Goal: Task Accomplishment & Management: Complete application form

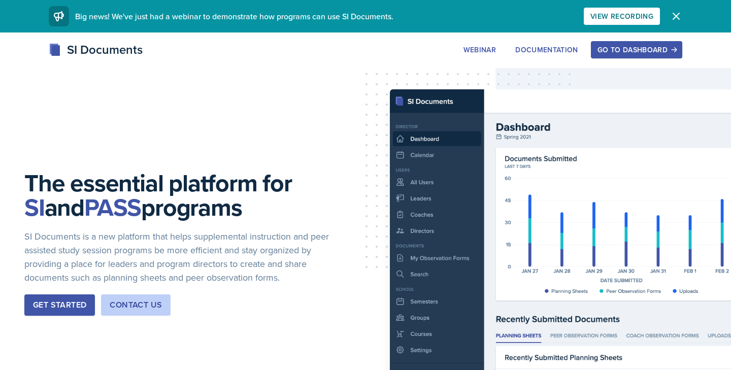
click at [630, 47] on div "Go to Dashboard" at bounding box center [636, 50] width 78 height 8
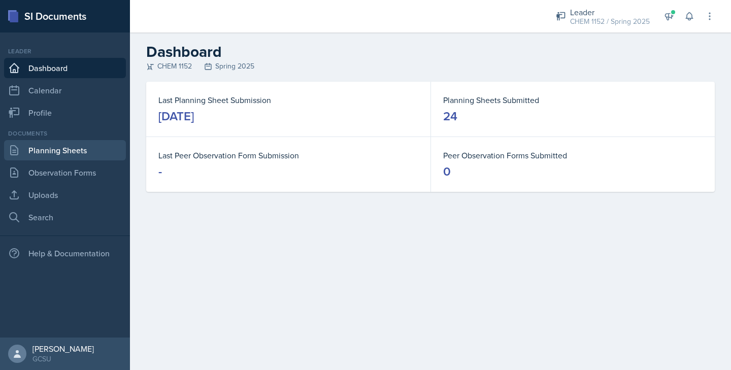
click at [57, 149] on link "Planning Sheets" at bounding box center [65, 150] width 122 height 20
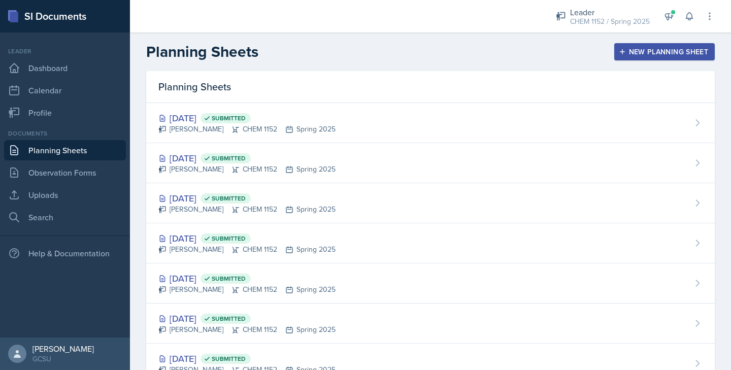
click at [637, 50] on div "New Planning Sheet" at bounding box center [664, 52] width 87 height 8
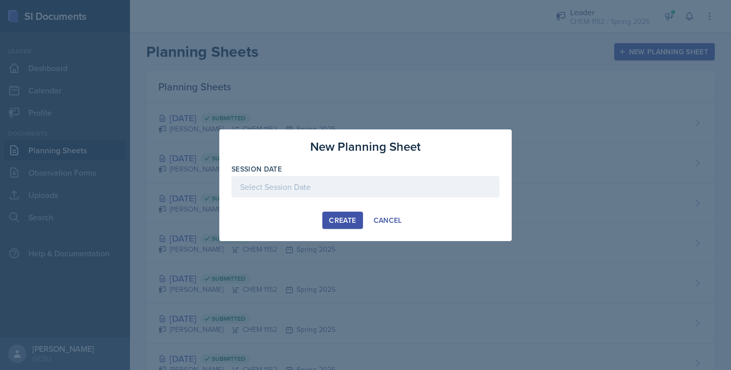
click at [326, 181] on div at bounding box center [365, 186] width 268 height 21
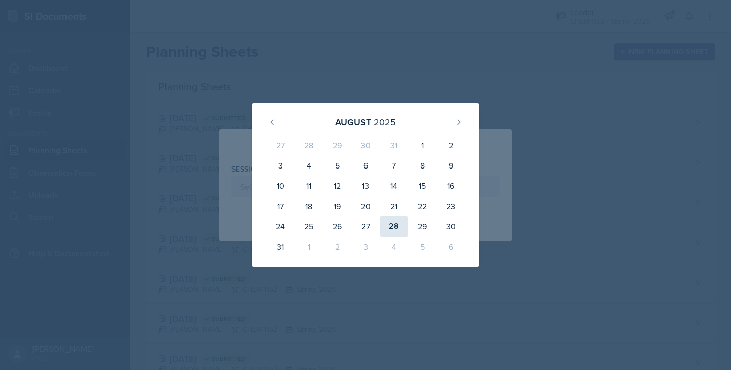
click at [396, 225] on div "28" at bounding box center [394, 226] width 28 height 20
type input "[DATE]"
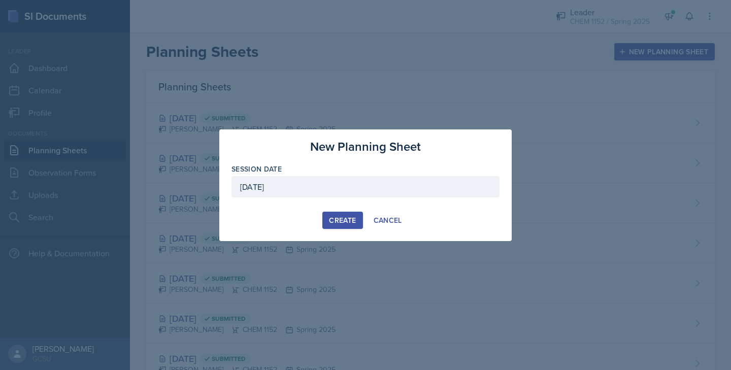
click at [340, 216] on div "Create" at bounding box center [342, 220] width 27 height 8
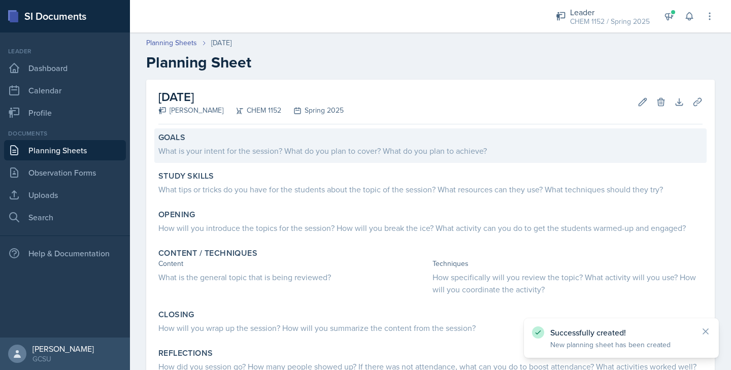
click at [203, 149] on div "What is your intent for the session? What do you plan to cover? What do you pla…" at bounding box center [430, 151] width 544 height 12
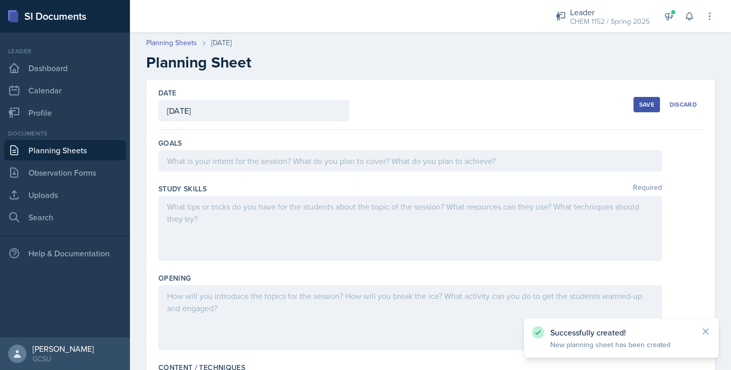
click at [205, 167] on div at bounding box center [409, 160] width 503 height 21
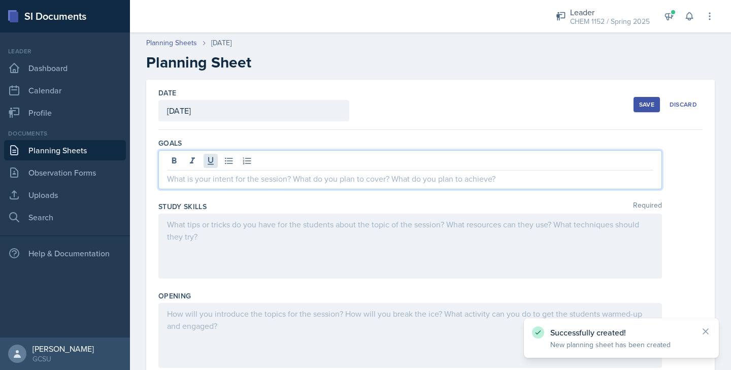
paste div
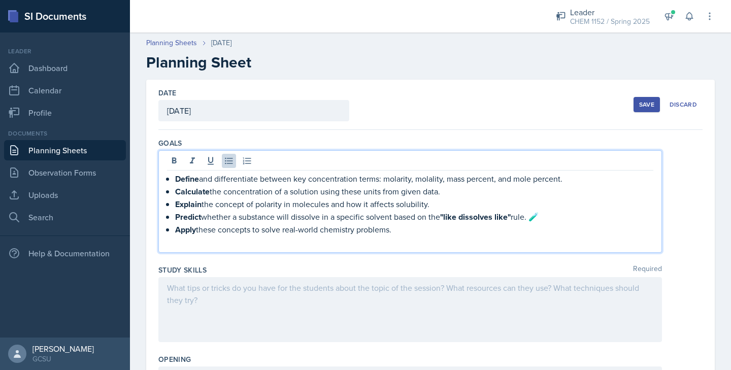
click at [546, 215] on p "Predict whether a substance will dissolve in a specific solvent based on the "l…" at bounding box center [414, 217] width 478 height 13
drag, startPoint x: 443, startPoint y: 217, endPoint x: 514, endPoint y: 219, distance: 70.1
click at [514, 219] on p "Predict whether a substance will dissolve in a specific solvent based on the "l…" at bounding box center [414, 217] width 478 height 13
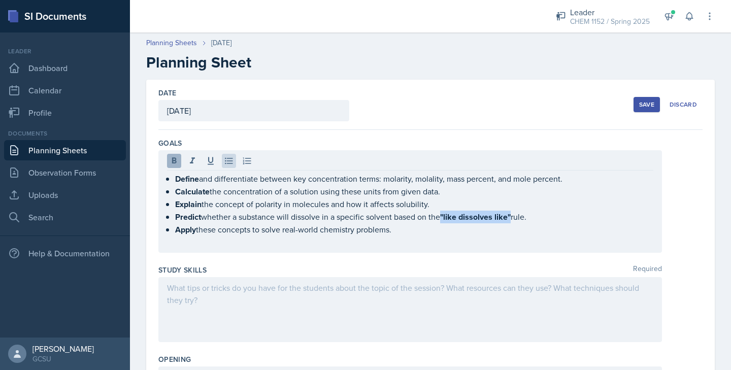
click at [172, 161] on icon at bounding box center [174, 160] width 5 height 6
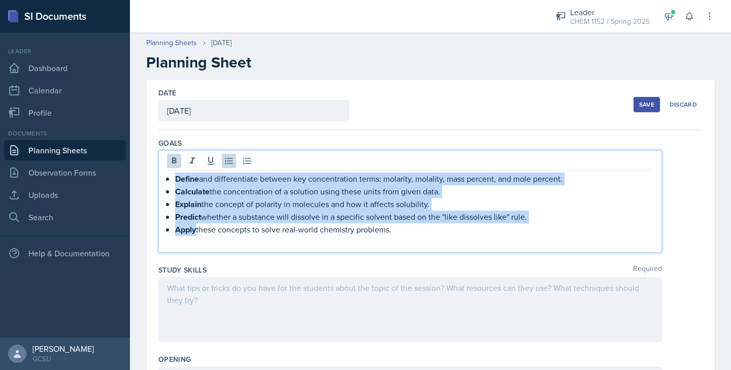
drag, startPoint x: 196, startPoint y: 231, endPoint x: 167, endPoint y: 178, distance: 61.1
click at [175, 177] on ul "Define and differentiate between key concentration terms: molarity, molality, m…" at bounding box center [414, 204] width 478 height 63
click at [173, 161] on icon at bounding box center [174, 160] width 5 height 6
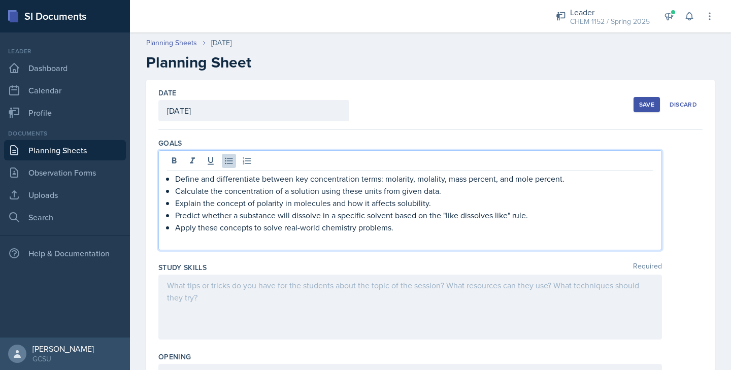
click at [429, 230] on p "Apply these concepts to solve real-world chemistry problems." at bounding box center [414, 227] width 478 height 12
click at [421, 238] on p at bounding box center [410, 239] width 486 height 12
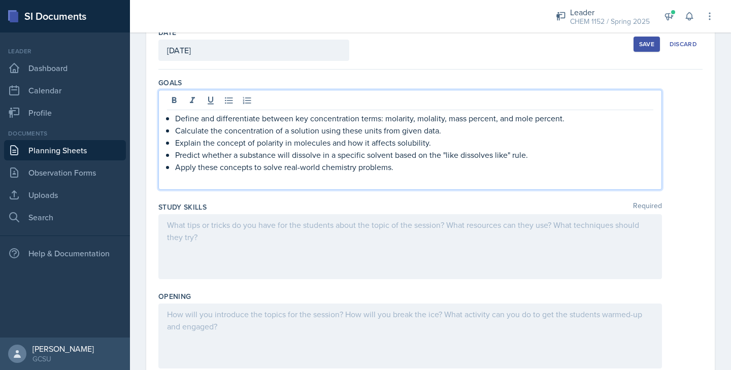
scroll to position [61, 0]
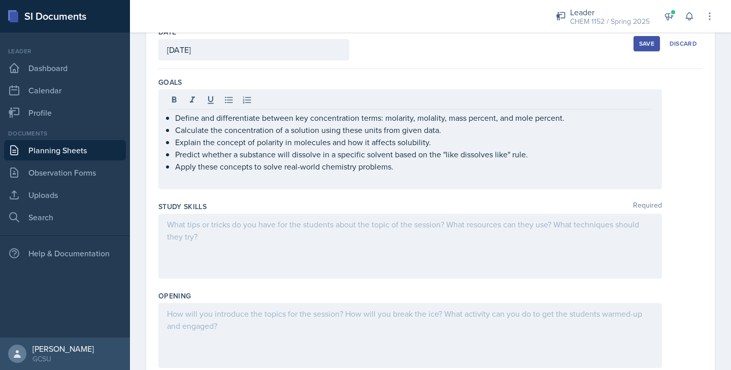
click at [200, 241] on div at bounding box center [409, 246] width 503 height 65
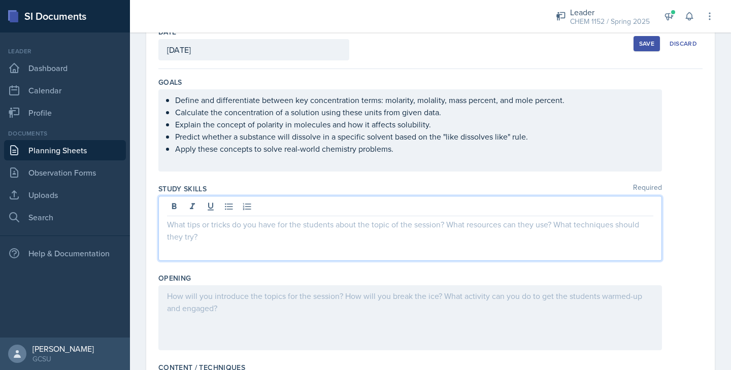
click at [190, 229] on p at bounding box center [410, 224] width 486 height 12
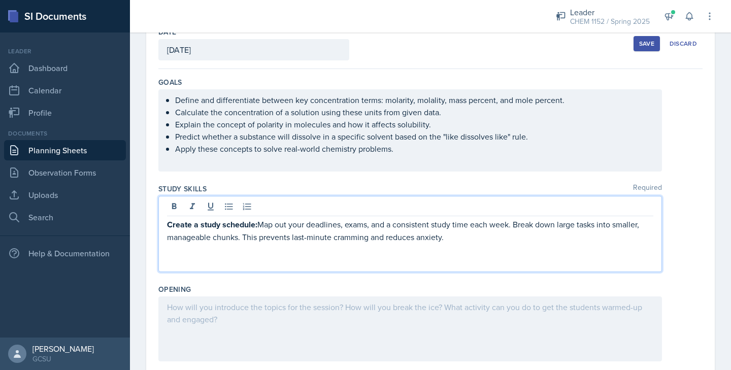
drag, startPoint x: 447, startPoint y: 236, endPoint x: 243, endPoint y: 238, distance: 204.0
click at [243, 238] on p "Create a study schedule: Map out your deadlines, exams, and a consistent study …" at bounding box center [410, 230] width 486 height 25
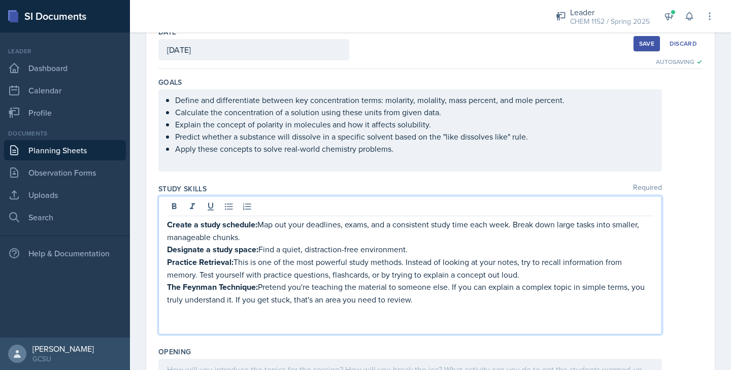
click at [170, 322] on p at bounding box center [410, 324] width 486 height 12
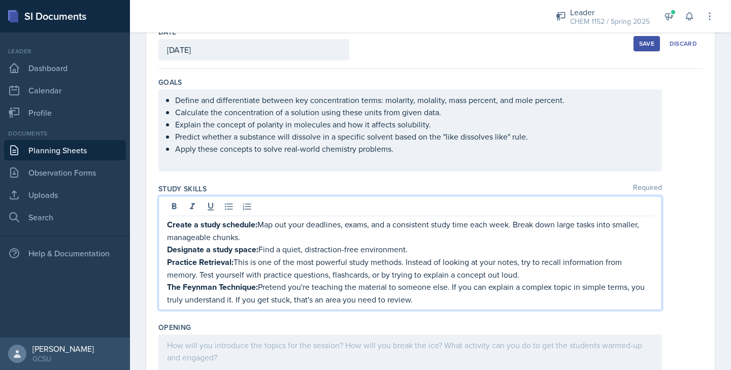
scroll to position [97, 0]
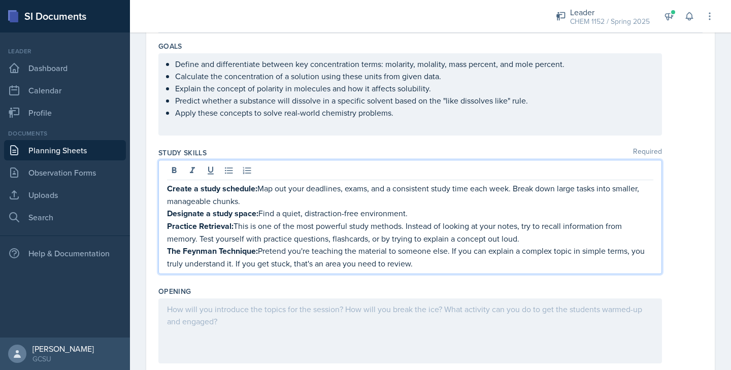
click at [163, 187] on div "Create a study schedule: Map out your deadlines, exams, and a consistent study …" at bounding box center [409, 217] width 503 height 114
click at [168, 187] on strong "Create a study schedule:" at bounding box center [212, 189] width 90 height 12
click at [226, 172] on icon at bounding box center [229, 170] width 10 height 10
click at [166, 212] on div "Create a study schedule: Map out your deadlines, exams, and a consistent study …" at bounding box center [409, 217] width 503 height 114
click at [167, 210] on strong "Designate a study space:" at bounding box center [212, 214] width 91 height 12
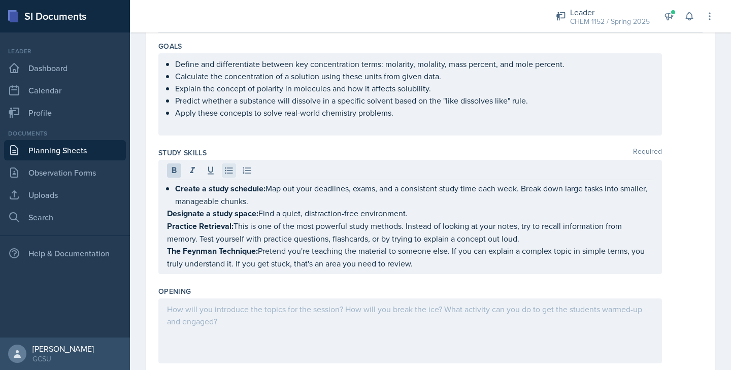
click at [226, 168] on icon at bounding box center [229, 170] width 10 height 10
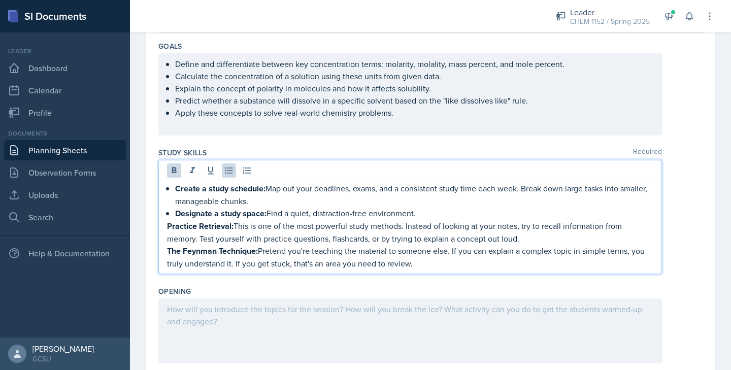
click at [168, 225] on strong "Practice Retrieval:" at bounding box center [200, 226] width 66 height 12
click at [228, 172] on icon at bounding box center [229, 170] width 10 height 10
click at [166, 250] on div "Create a study schedule: Map out your deadlines, exams, and a consistent study …" at bounding box center [409, 217] width 503 height 114
click at [168, 250] on strong "The Feynman Technique:" at bounding box center [212, 251] width 91 height 12
click at [224, 175] on icon at bounding box center [229, 170] width 10 height 10
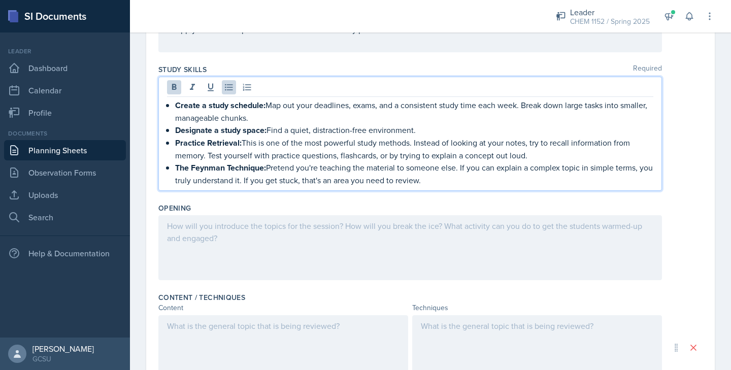
scroll to position [193, 0]
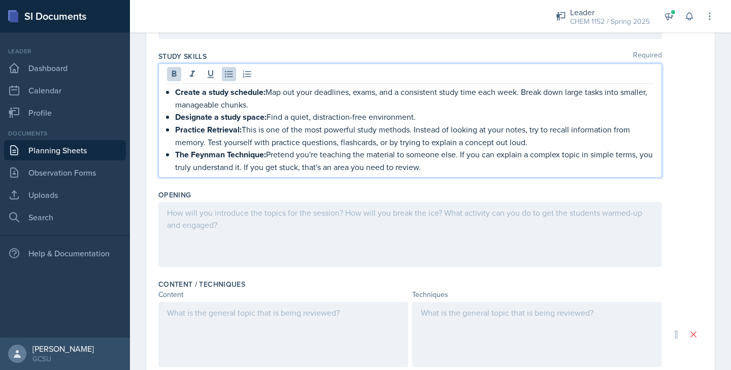
click at [226, 239] on div at bounding box center [409, 234] width 503 height 65
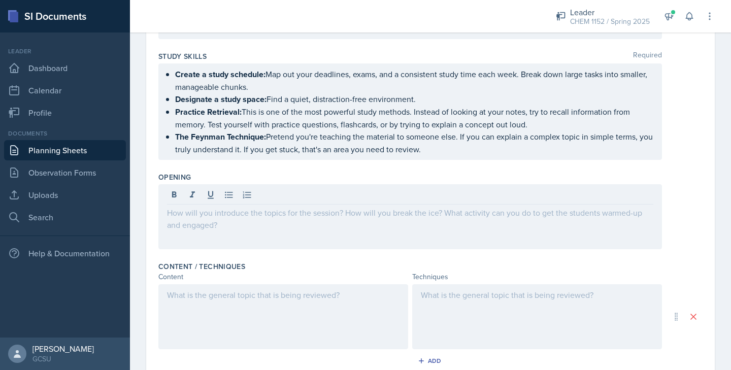
click at [227, 222] on div at bounding box center [409, 216] width 503 height 65
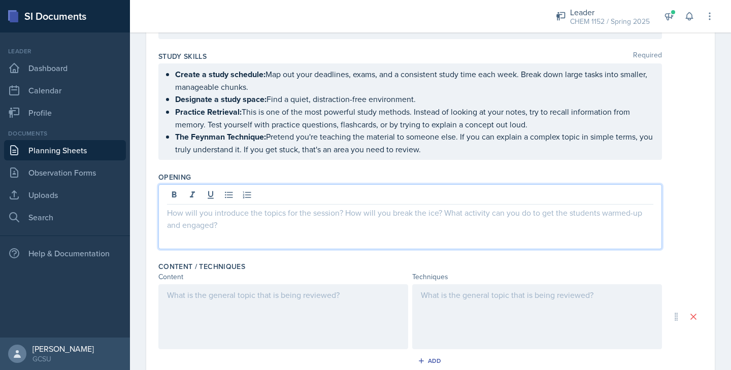
click at [227, 220] on div at bounding box center [409, 216] width 503 height 65
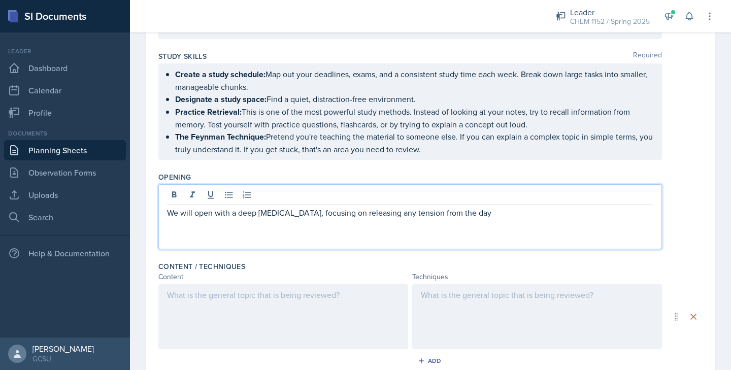
click at [448, 214] on p "We will open with a deep [MEDICAL_DATA], focusing on releasing any tension from…" at bounding box center [410, 213] width 486 height 12
click at [555, 216] on p "We will open with a deep [MEDICAL_DATA], focusing on releasing any tension and/…" at bounding box center [410, 213] width 486 height 12
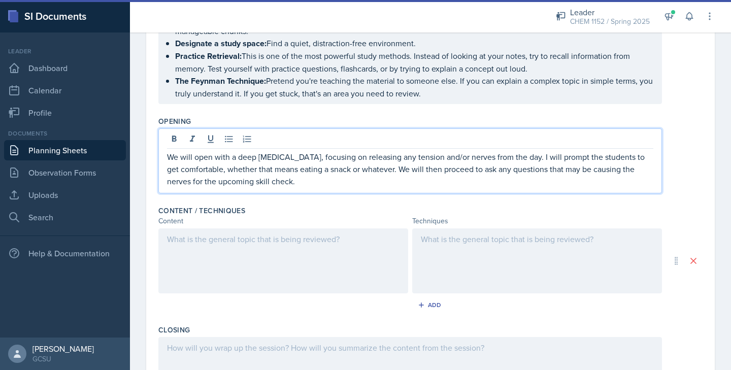
scroll to position [266, 0]
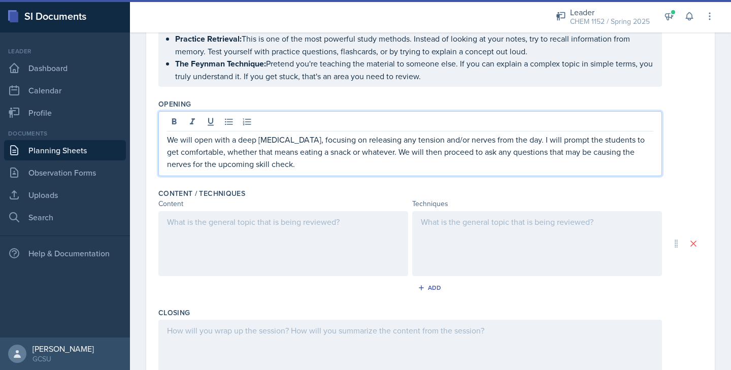
click at [224, 219] on div at bounding box center [283, 243] width 250 height 65
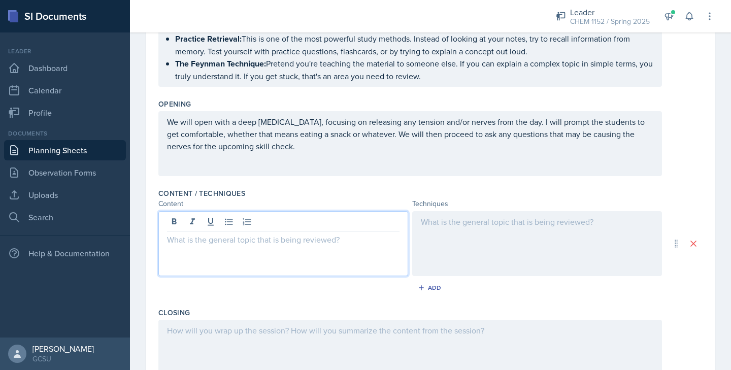
click at [282, 243] on p at bounding box center [283, 239] width 232 height 12
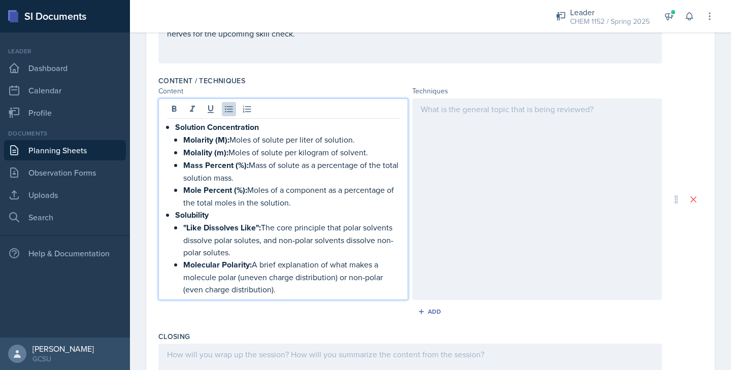
scroll to position [369, 0]
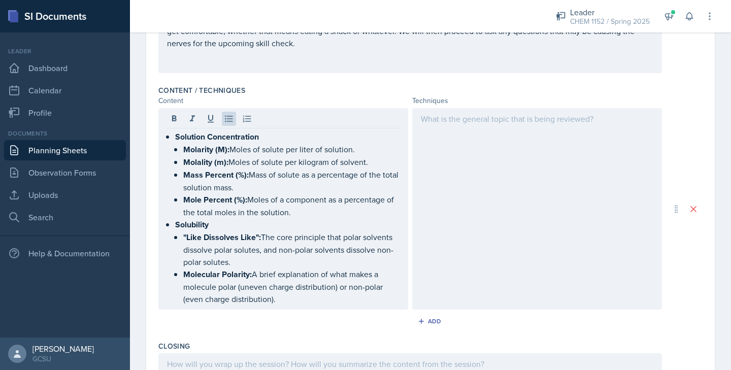
click at [466, 126] on div at bounding box center [537, 208] width 250 height 201
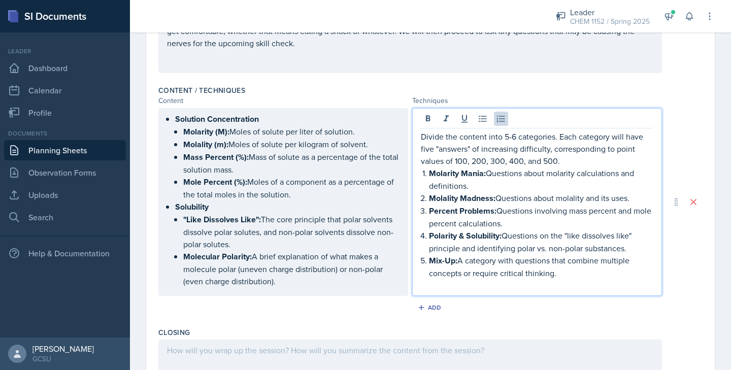
click at [688, 254] on div "Solution Concentration Molarity (M): Moles of solute per liter of solution. Mol…" at bounding box center [430, 202] width 544 height 188
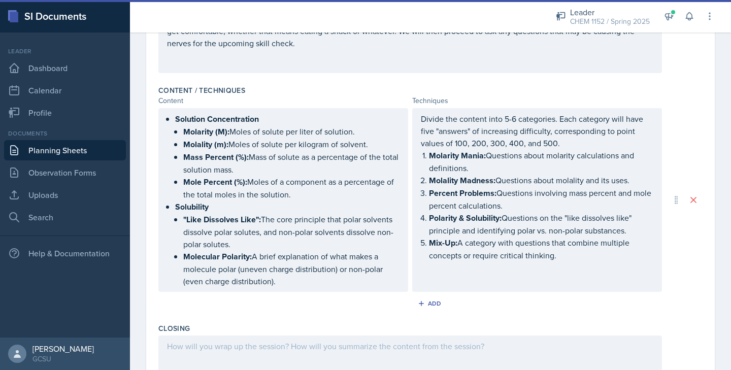
click at [438, 129] on div "Divide the content into 5-6 categories. Each category will have five "answers" …" at bounding box center [537, 200] width 250 height 184
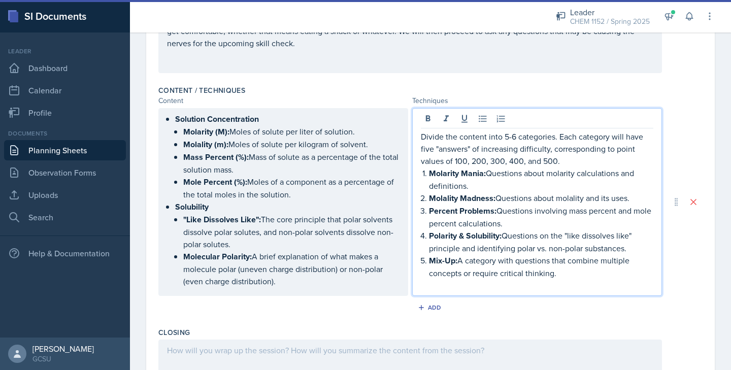
click at [438, 148] on p "Divide the content into 5-6 categories. Each category will have five "answers" …" at bounding box center [537, 148] width 232 height 37
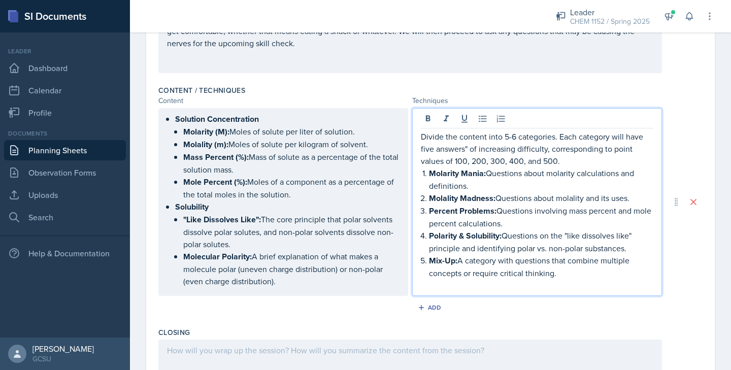
click at [467, 148] on p "Divide the content into 5-6 categories. Each category will have five answers" o…" at bounding box center [537, 148] width 232 height 37
click at [575, 270] on p "Mix-Up: A category with questions that combine multiple concepts or require cri…" at bounding box center [541, 266] width 224 height 25
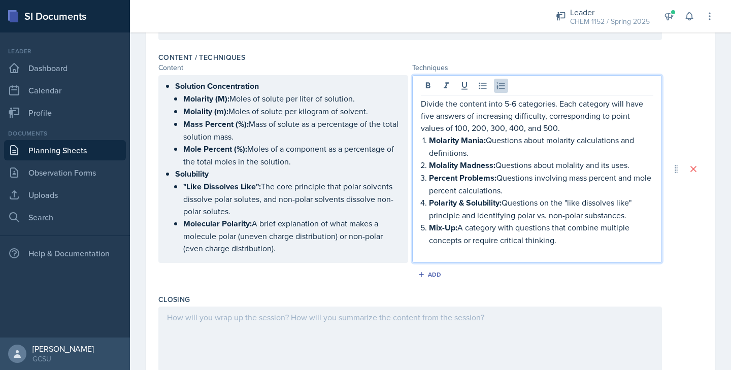
scroll to position [411, 0]
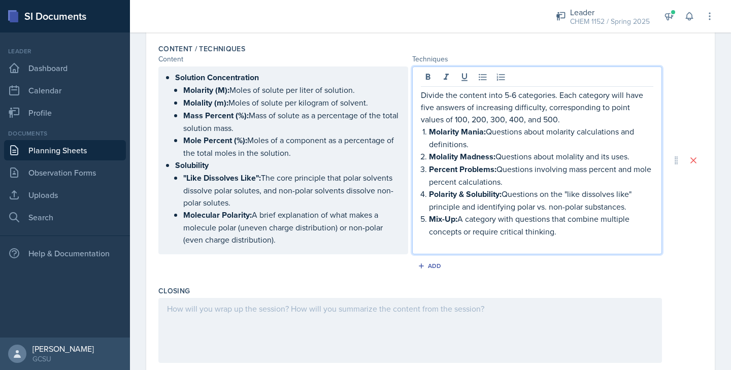
click at [421, 97] on p "Divide the content into 5-6 categories. Each category will have five answers of…" at bounding box center [537, 107] width 232 height 37
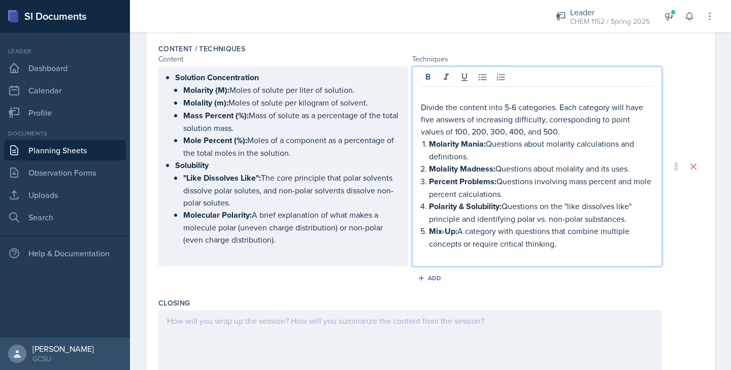
click at [427, 93] on p at bounding box center [537, 95] width 232 height 12
click at [430, 78] on icon at bounding box center [428, 77] width 5 height 6
click at [446, 78] on icon at bounding box center [445, 77] width 5 height 6
click at [431, 75] on icon at bounding box center [428, 77] width 10 height 10
click at [445, 75] on icon at bounding box center [446, 77] width 10 height 10
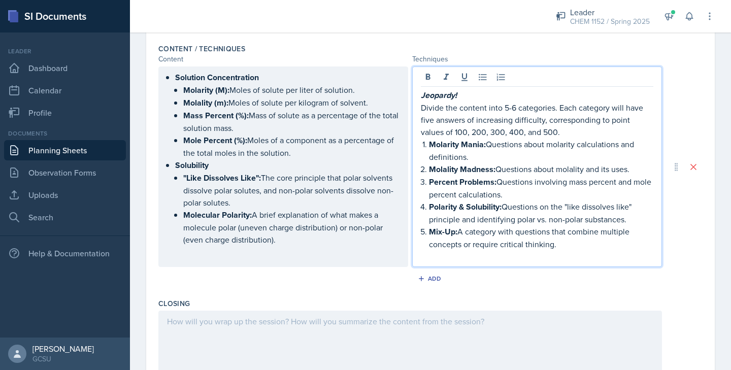
click at [566, 255] on p at bounding box center [537, 256] width 232 height 12
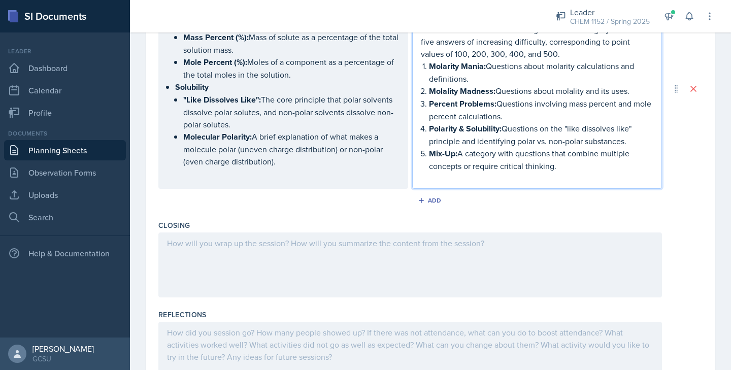
scroll to position [490, 0]
click at [299, 256] on div at bounding box center [409, 263] width 503 height 65
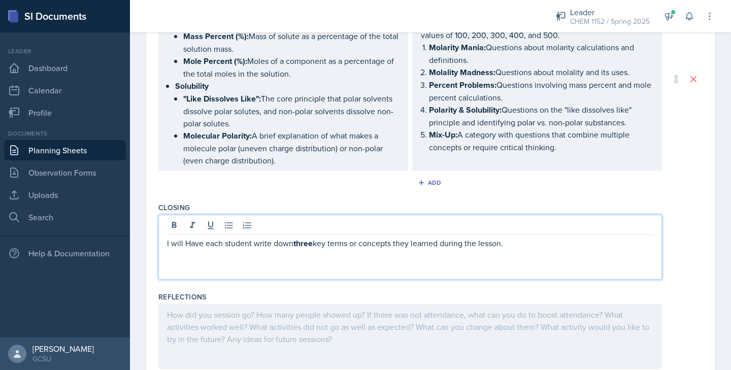
click at [188, 244] on p "I will Have each student write down three key terms or concepts they learned du…" at bounding box center [410, 243] width 486 height 13
drag, startPoint x: 294, startPoint y: 243, endPoint x: 313, endPoint y: 244, distance: 18.8
click at [313, 244] on p "I will have each student write down three key terms or concepts they learned du…" at bounding box center [410, 243] width 486 height 13
click at [510, 244] on p "I will have each student write down three key terms or concepts they learned du…" at bounding box center [410, 243] width 486 height 12
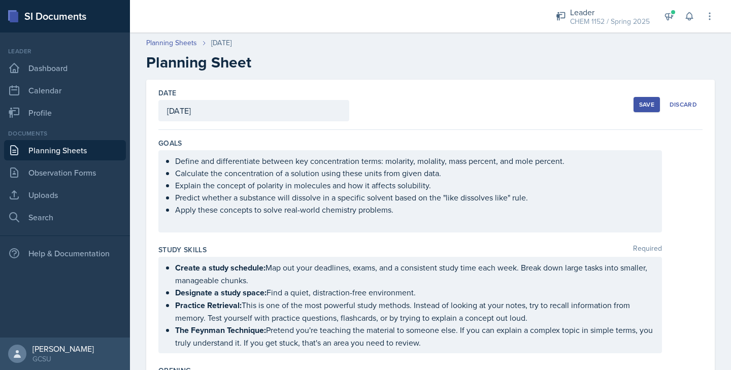
scroll to position [0, 0]
click at [646, 104] on div "Save" at bounding box center [646, 104] width 15 height 8
